Goal: Information Seeking & Learning: Find specific page/section

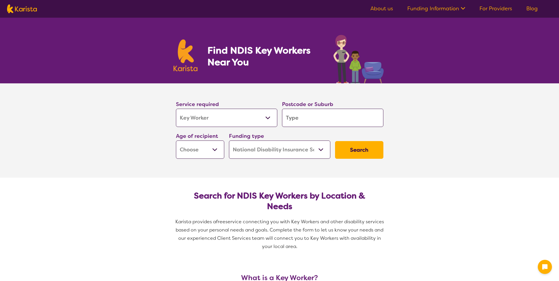
select select "Key Worker"
select select "NDIS"
select select "Key Worker"
select select "NDIS"
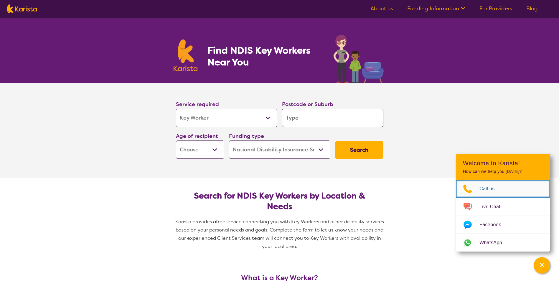
click at [489, 189] on span "Call us" at bounding box center [491, 189] width 22 height 9
click at [392, 99] on section "Service required Allied Health Assistant Assessment ([MEDICAL_DATA] or [MEDICAL…" at bounding box center [280, 122] width 226 height 78
click at [496, 7] on link "For Providers" at bounding box center [496, 8] width 33 height 7
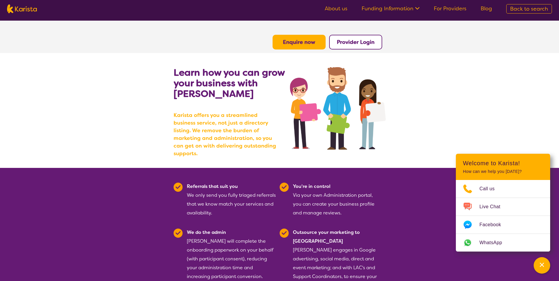
click at [454, 7] on link "For Providers" at bounding box center [450, 8] width 33 height 7
click at [408, 9] on link "Funding Information" at bounding box center [391, 8] width 58 height 7
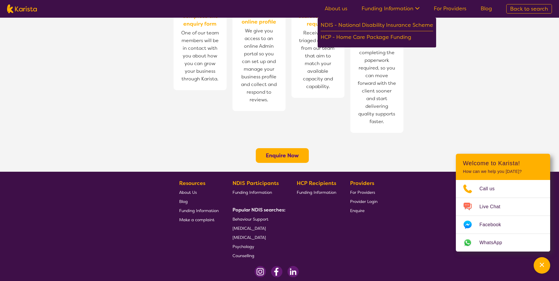
scroll to position [430, 0]
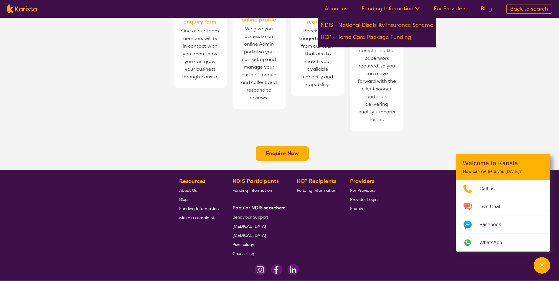
click at [254, 215] on span "Behaviour Support" at bounding box center [251, 217] width 36 height 5
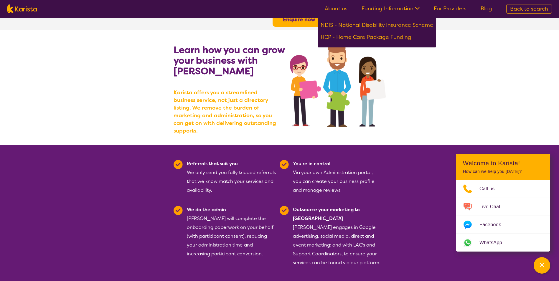
scroll to position [0, 0]
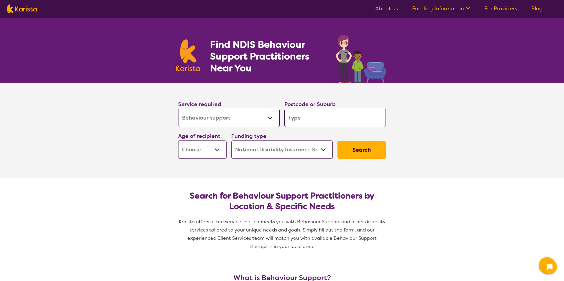
select select "Behaviour support"
select select "NDIS"
select select "Behaviour support"
select select "NDIS"
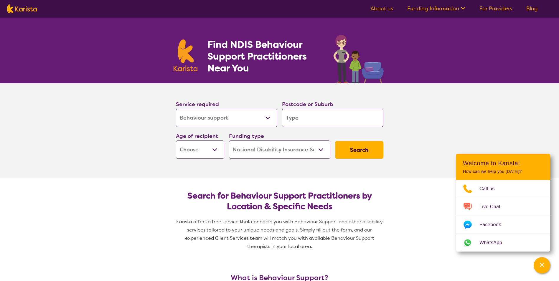
click at [267, 117] on select "Allied Health Assistant Assessment (ADHD or Autism) Behaviour support Counselli…" at bounding box center [226, 118] width 101 height 18
select select "Key Worker"
click at [176, 109] on select "Allied Health Assistant Assessment (ADHD or Autism) Behaviour support Counselli…" at bounding box center [226, 118] width 101 height 18
select select "Key Worker"
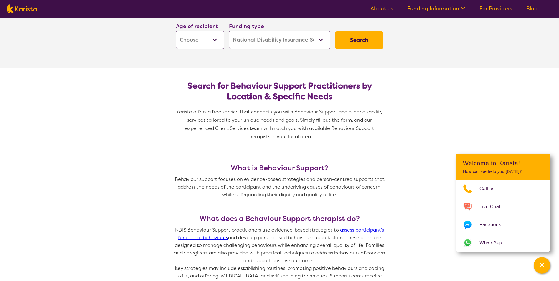
scroll to position [118, 0]
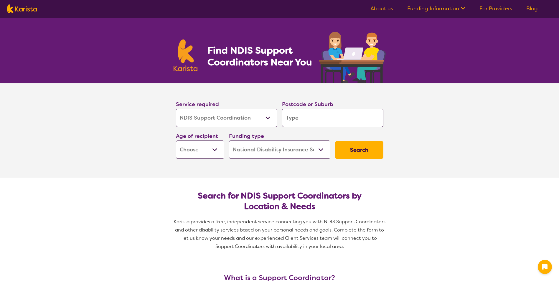
select select "NDIS Support Coordination"
select select "NDIS"
select select "NDIS Support Coordination"
select select "NDIS"
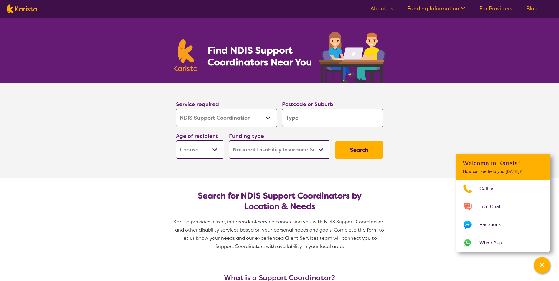
click at [295, 117] on input "search" at bounding box center [332, 118] width 101 height 18
type input "2"
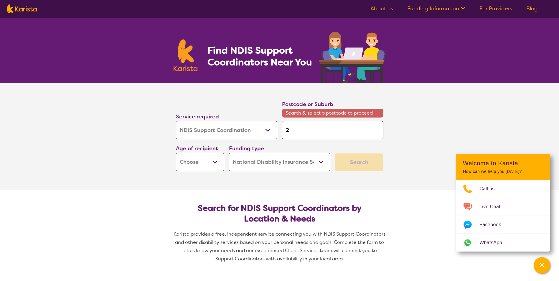
type input "20"
type input "203"
type input "2031"
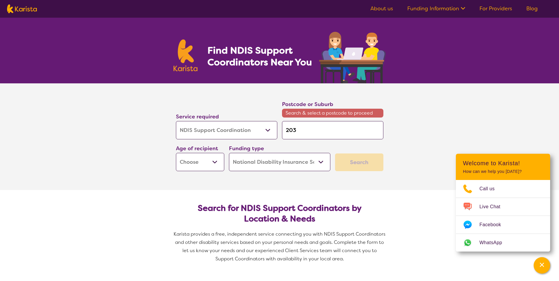
type input "2031"
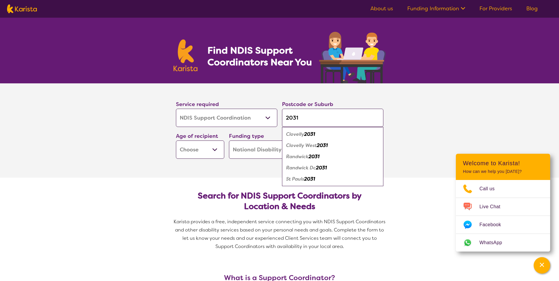
type input "2031"
click at [335, 141] on button "Search" at bounding box center [359, 150] width 48 height 18
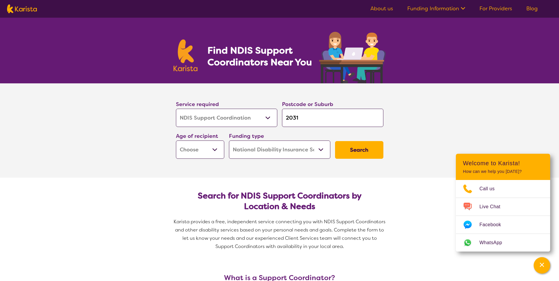
click at [214, 151] on select "Early Childhood - 0 to 9 Child - 10 to 11 Adolescent - 12 to 17 Adult - 18 to 6…" at bounding box center [200, 150] width 48 height 18
select select "AD"
click at [176, 141] on select "Early Childhood - 0 to 9 Child - 10 to 11 Adolescent - 12 to 17 Adult - 18 to 6…" at bounding box center [200, 150] width 48 height 18
select select "AD"
click at [357, 149] on button "Search" at bounding box center [359, 150] width 48 height 18
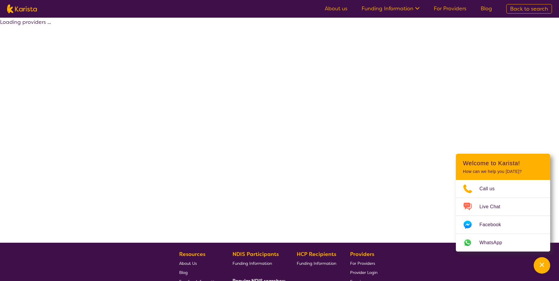
select select "by_score"
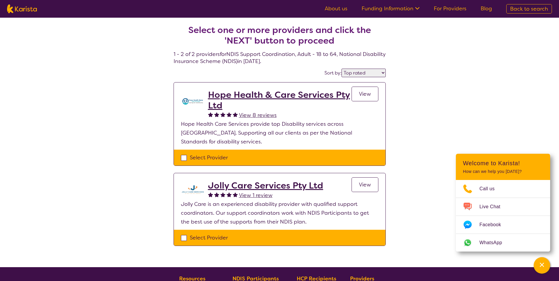
click at [384, 73] on select "Highly reviewed Top rated" at bounding box center [364, 73] width 44 height 9
click at [396, 75] on div "Select one or more providers and click the 'NEXT' button to proceed 1 - 2 of 2 …" at bounding box center [279, 143] width 559 height 250
